Goal: Task Accomplishment & Management: Use online tool/utility

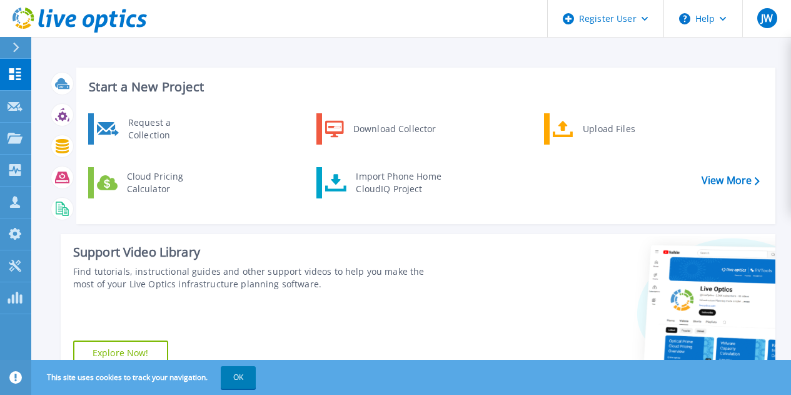
drag, startPoint x: 173, startPoint y: 124, endPoint x: 208, endPoint y: 158, distance: 49.1
click at [173, 124] on div "Request a Collection" at bounding box center [167, 128] width 91 height 25
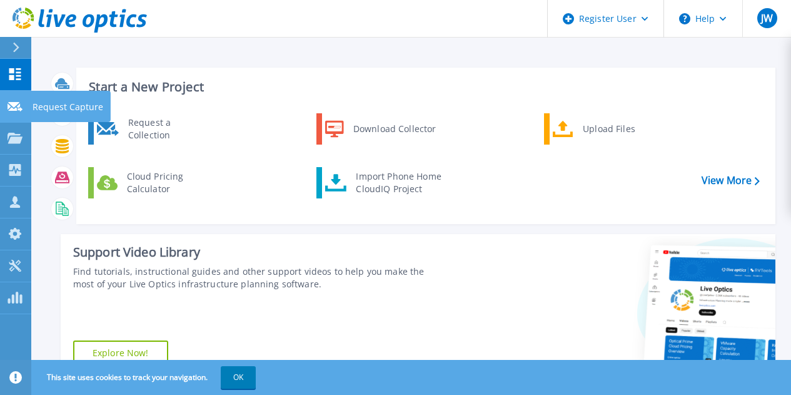
click at [74, 104] on p "Request Capture" at bounding box center [68, 107] width 71 height 33
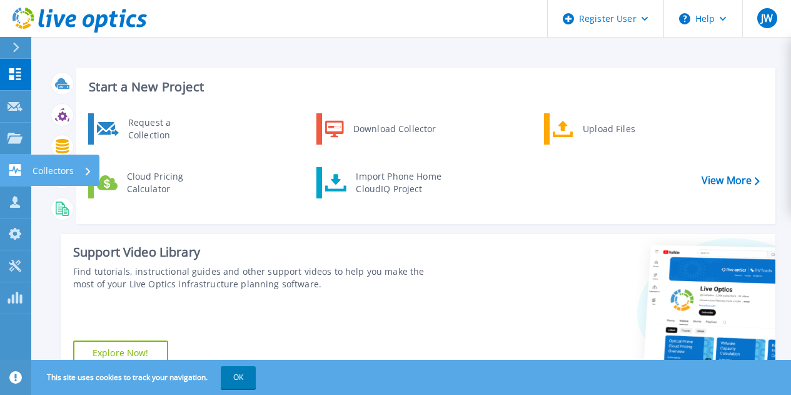
click at [88, 171] on icon at bounding box center [88, 171] width 5 height 8
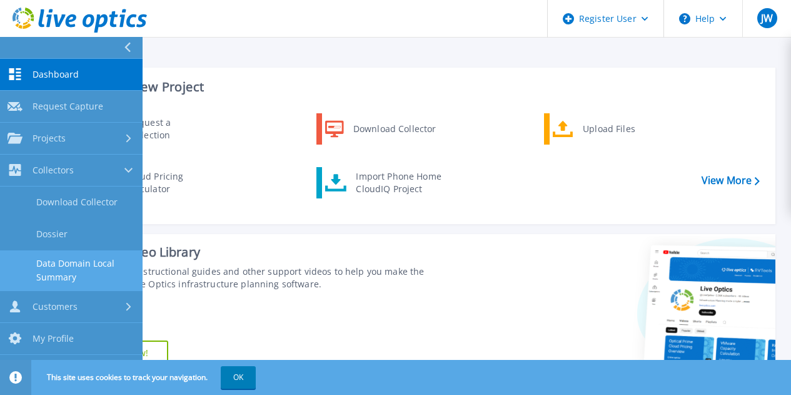
click at [100, 277] on link "Data Domain Local Summary" at bounding box center [71, 270] width 143 height 40
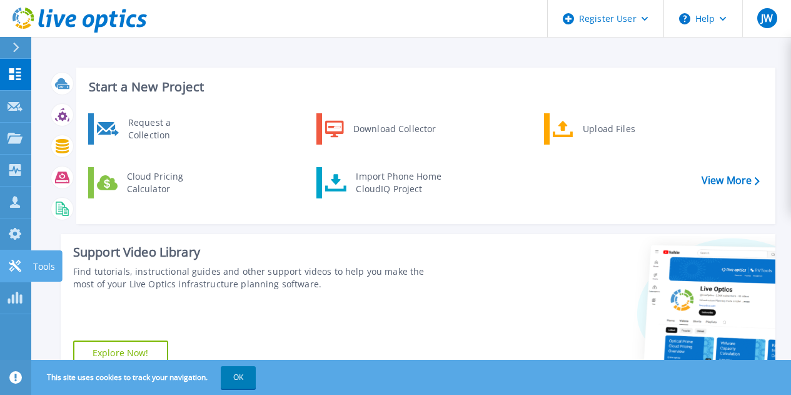
click at [18, 269] on icon at bounding box center [15, 266] width 12 height 12
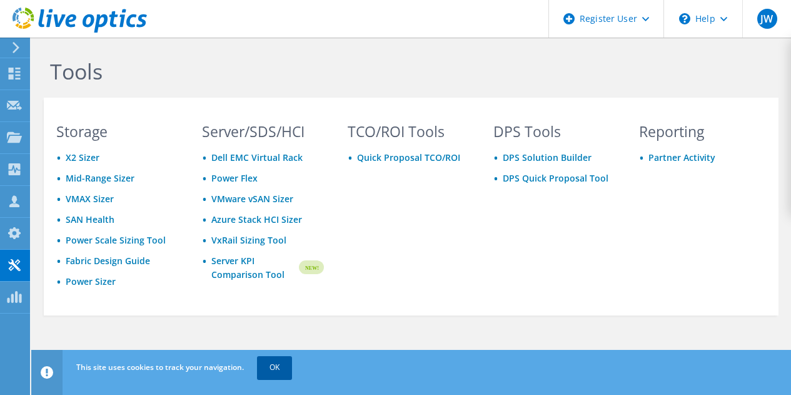
click at [277, 363] on link "OK" at bounding box center [274, 367] width 35 height 23
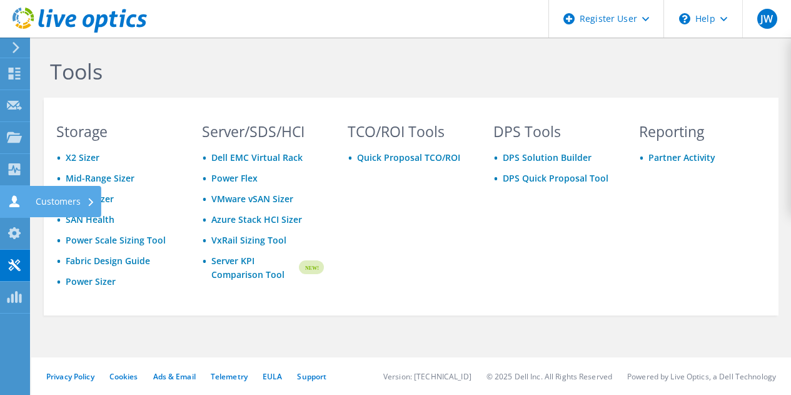
click at [60, 206] on div "Customers" at bounding box center [65, 201] width 72 height 31
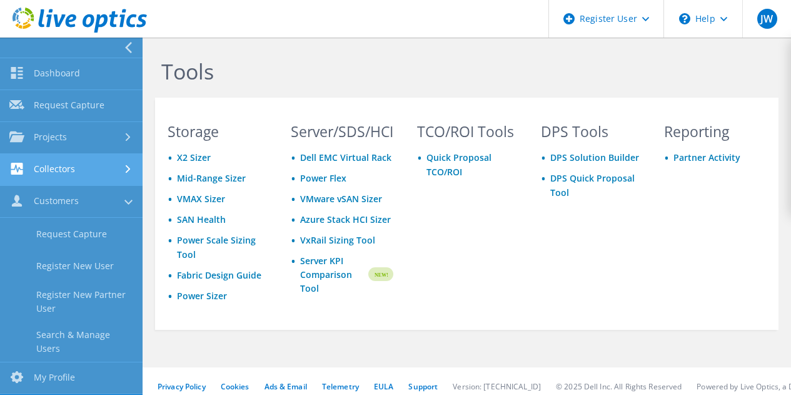
click at [79, 176] on link "Collectors" at bounding box center [71, 170] width 143 height 32
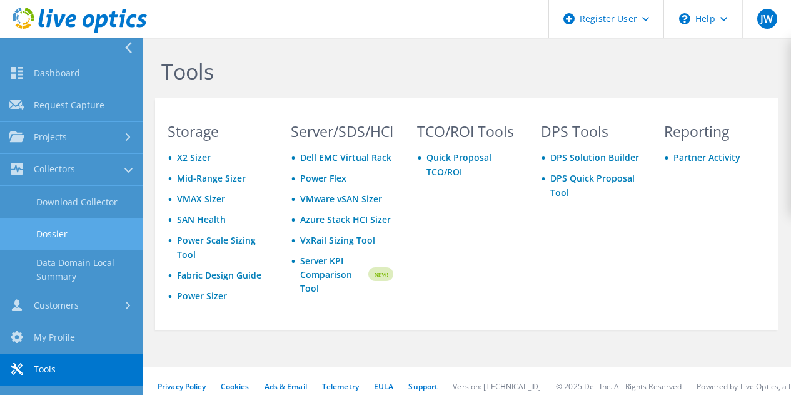
click at [84, 243] on link "Dossier" at bounding box center [71, 234] width 143 height 32
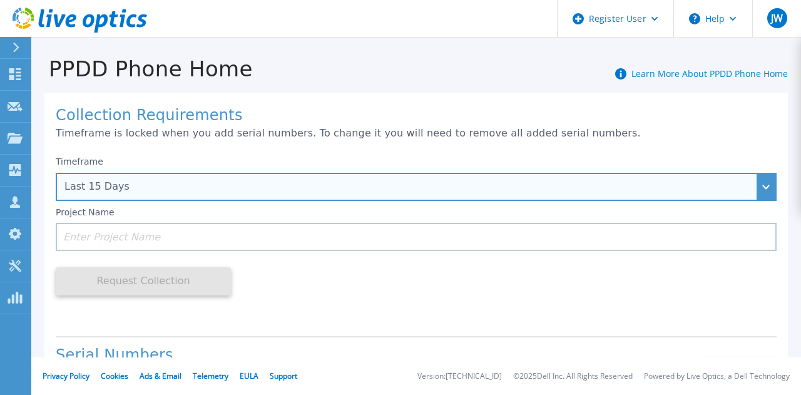
click at [472, 196] on div "Last 15 Days" at bounding box center [416, 187] width 721 height 28
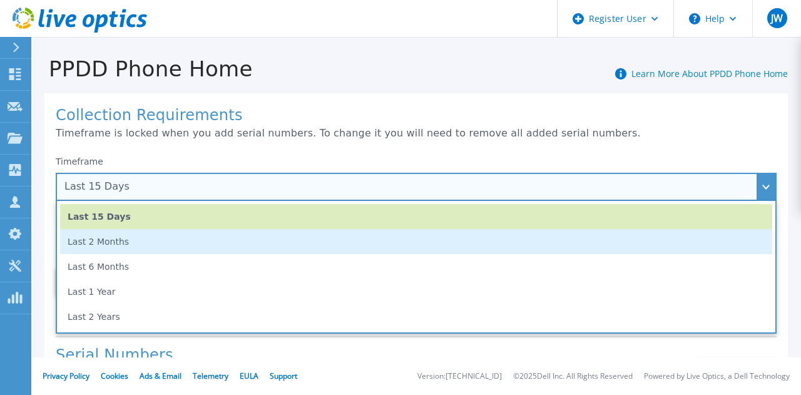
click at [115, 246] on li "Last 2 Months" at bounding box center [416, 241] width 712 height 25
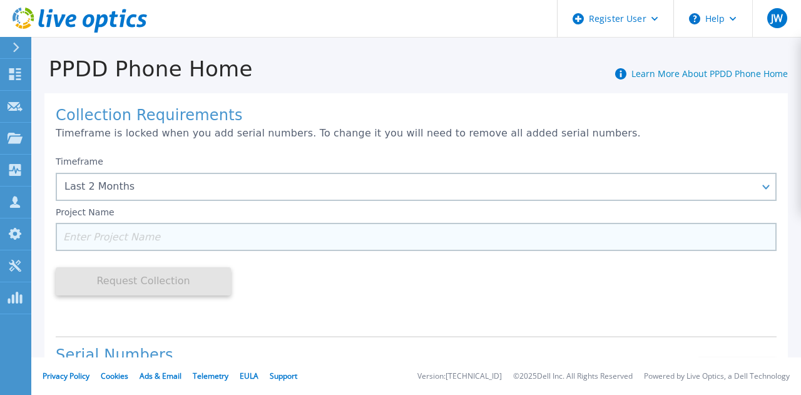
click at [117, 236] on input at bounding box center [416, 237] width 721 height 28
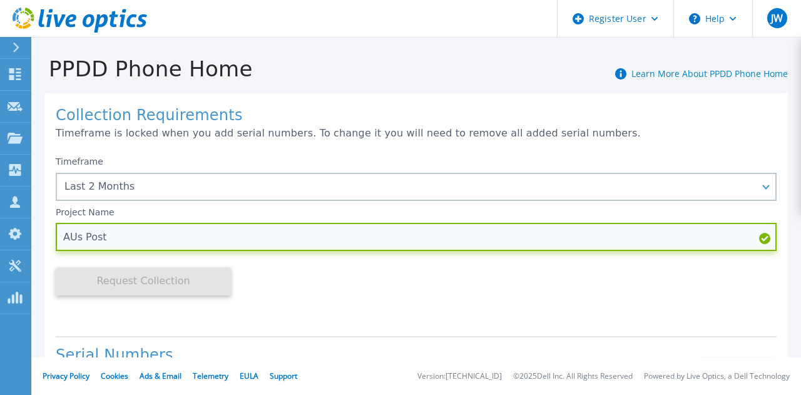
click at [76, 236] on input "AUs Post" at bounding box center [416, 237] width 721 height 28
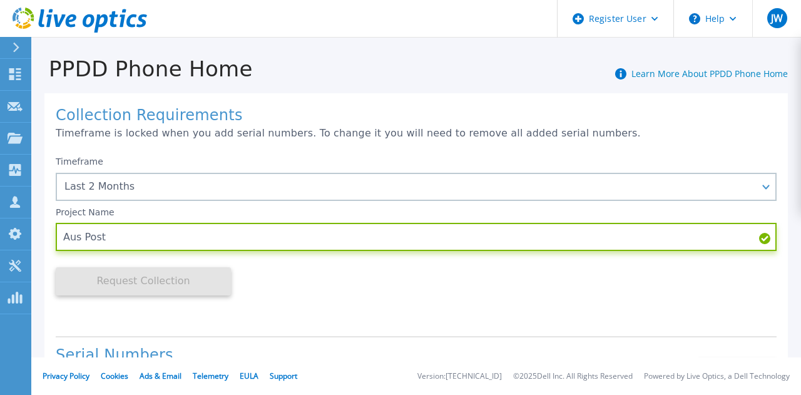
type input "Aus Post"
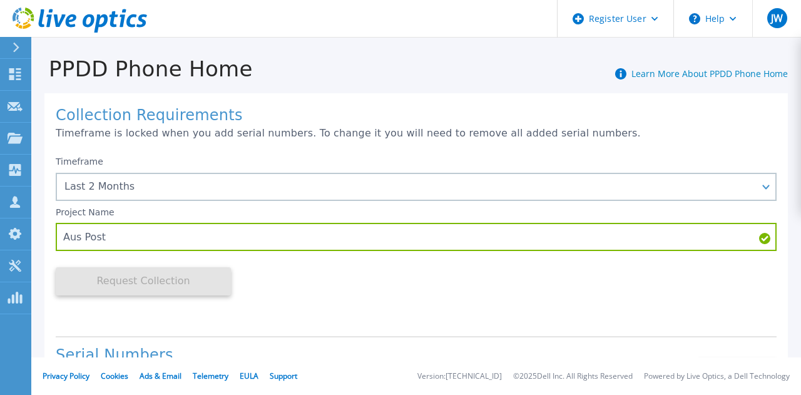
click at [299, 301] on div "Timeframe Last 2 Months Last 15 Days Last 2 Months Last 6 Months Last 1 Year La…" at bounding box center [416, 238] width 721 height 176
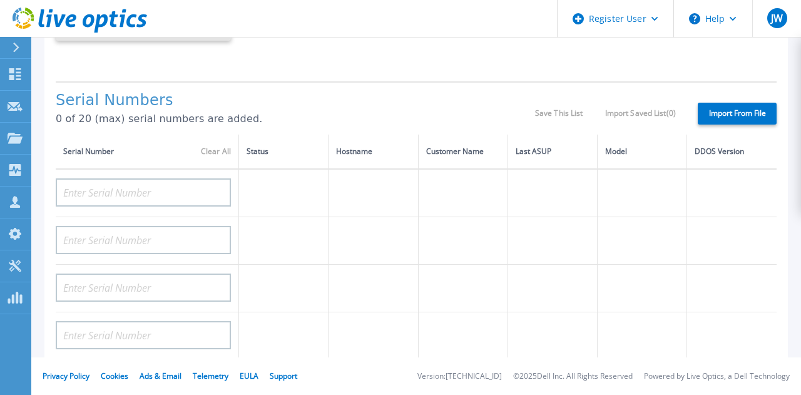
scroll to position [313, 0]
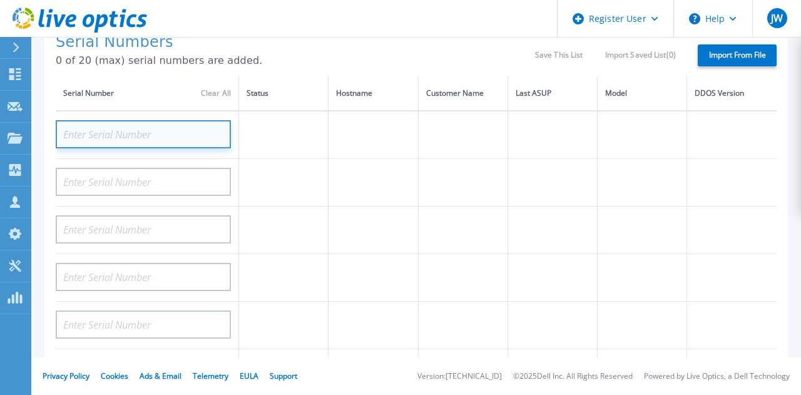
click at [193, 126] on input at bounding box center [143, 134] width 175 height 28
paste input "CKM00203201351"
type input "CKM00203201351"
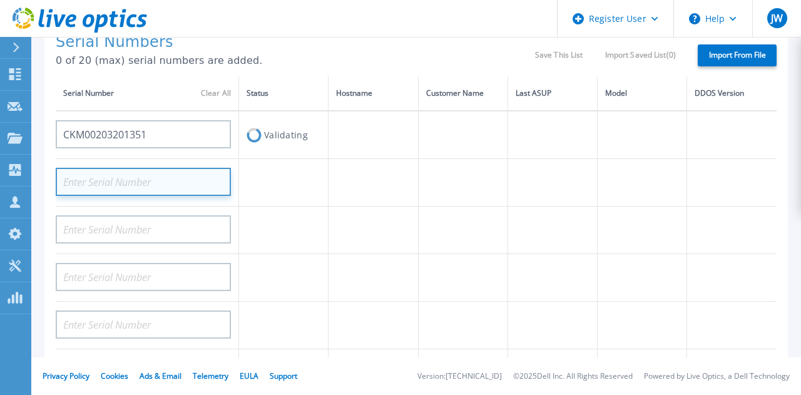
click at [139, 178] on input at bounding box center [143, 182] width 175 height 28
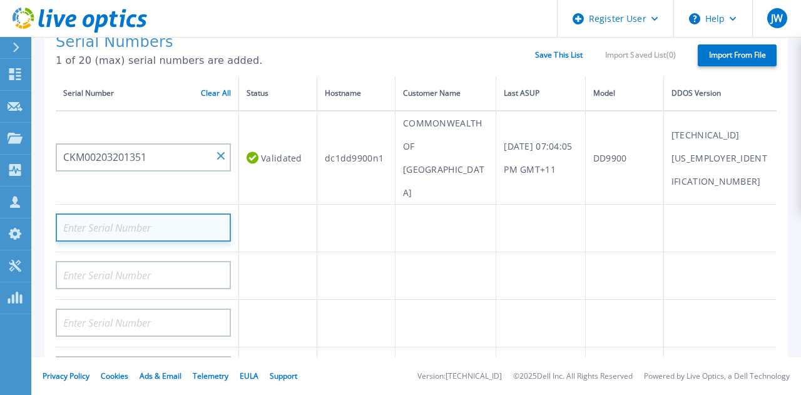
paste input "CKM00203201352"
type input "CKM00203201352"
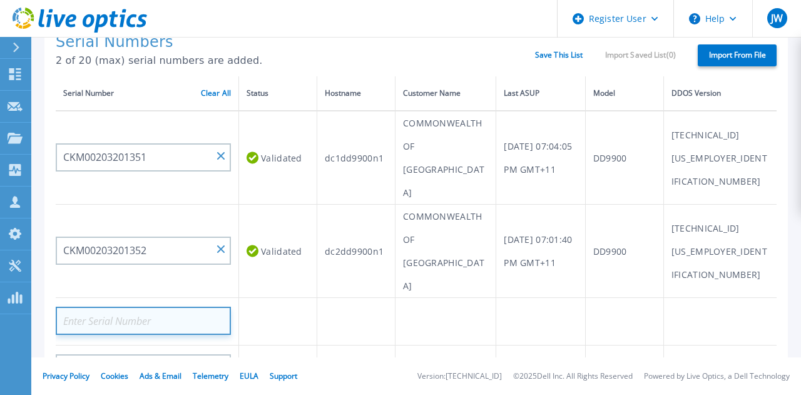
click at [133, 307] on input at bounding box center [143, 321] width 175 height 28
paste input "DE407215030521"
type input "DE407215030521"
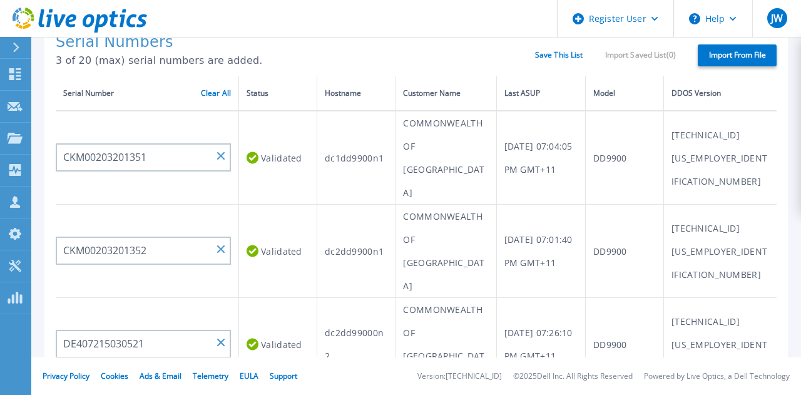
paste input "DE407215030522"
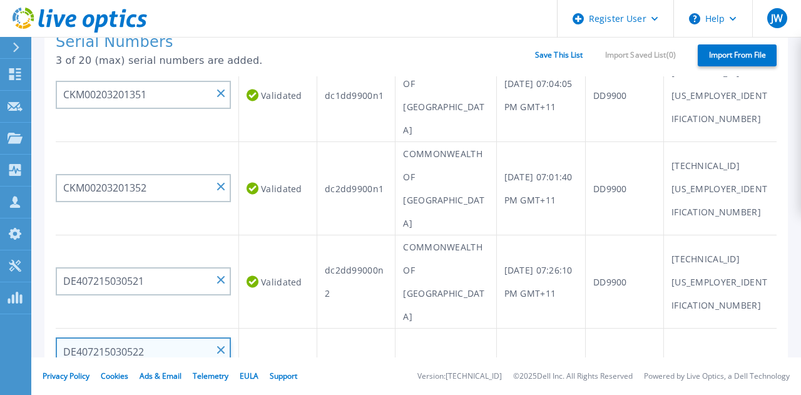
click at [157, 337] on input "DE407215030522" at bounding box center [143, 351] width 175 height 28
type input "DE407215030522"
click at [155, 385] on input at bounding box center [143, 399] width 175 height 28
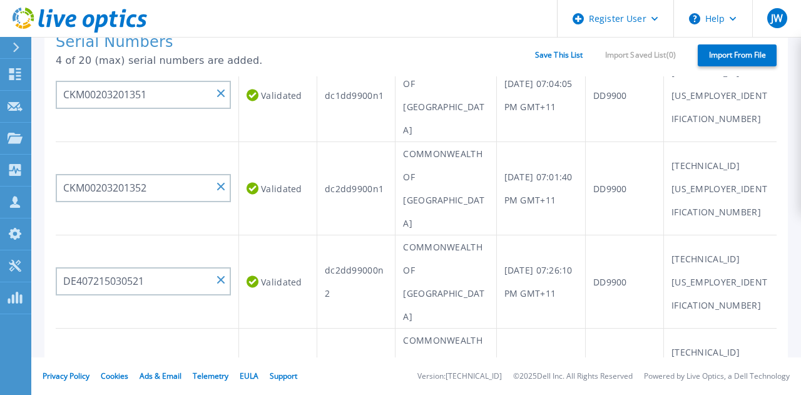
scroll to position [250, 0]
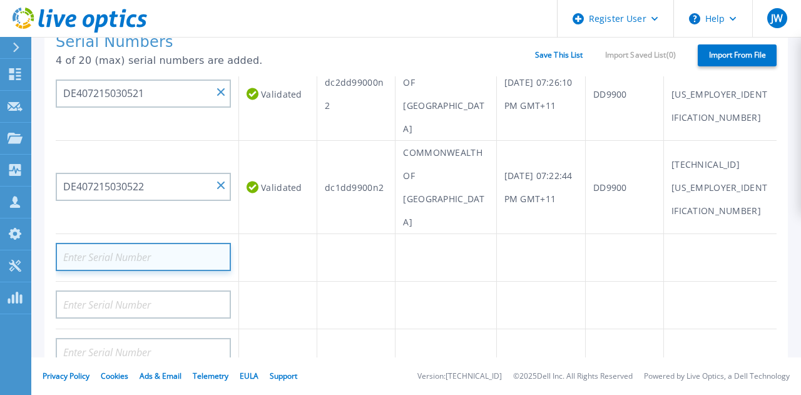
paste input "DE404212072383"
type input "DE404212072383"
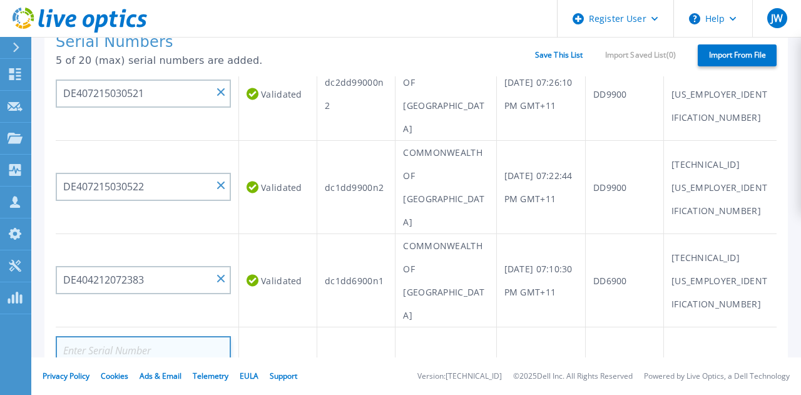
click at [139, 336] on input at bounding box center [143, 350] width 175 height 28
paste input "DE404212177480"
type input "DE404212177480"
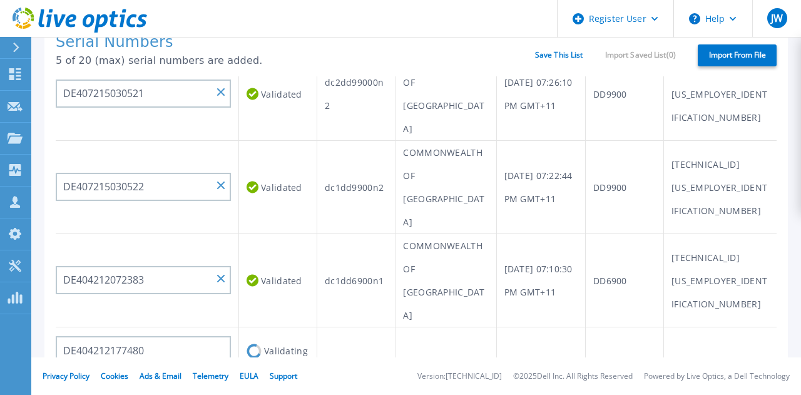
drag, startPoint x: 183, startPoint y: 285, endPoint x: 272, endPoint y: 332, distance: 100.2
click at [184, 383] on input at bounding box center [143, 397] width 175 height 28
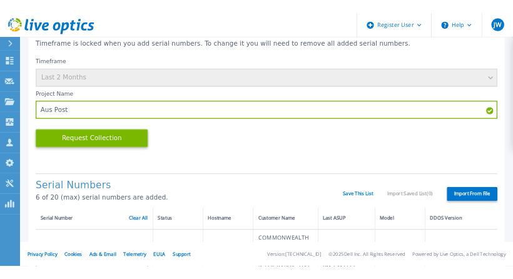
scroll to position [0, 0]
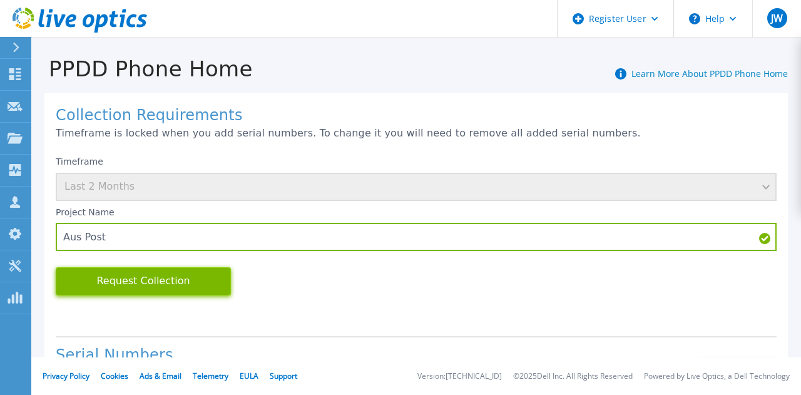
click at [145, 281] on button "Request Collection" at bounding box center [143, 281] width 175 height 28
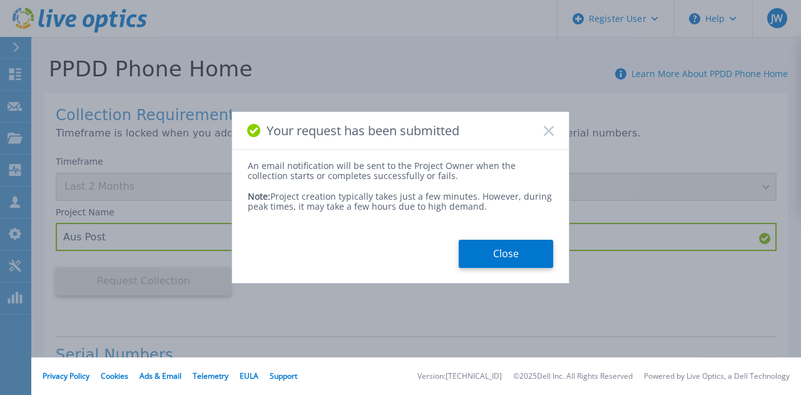
click at [497, 258] on button "Close" at bounding box center [506, 254] width 94 height 28
